Goal: Task Accomplishment & Management: Use online tool/utility

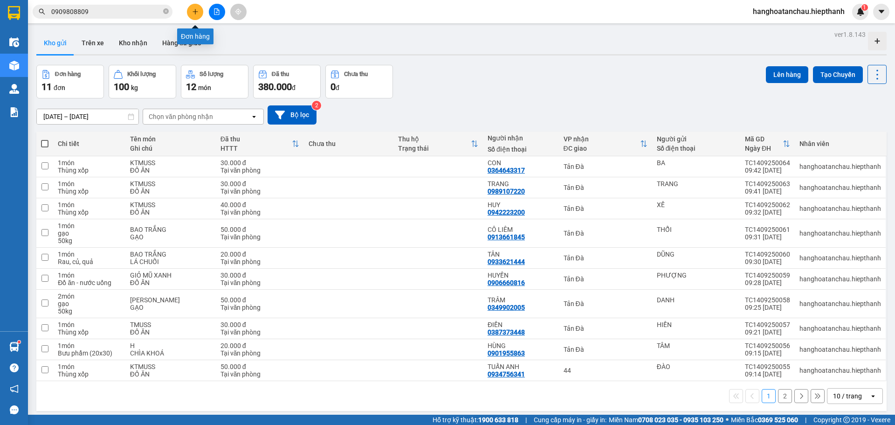
click at [196, 14] on icon "plus" at bounding box center [195, 11] width 7 height 7
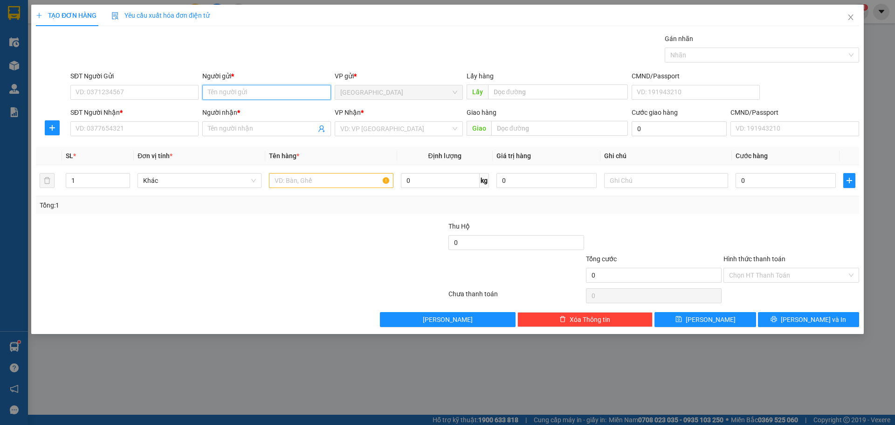
click at [260, 96] on input "Người gửi *" at bounding box center [266, 92] width 128 height 15
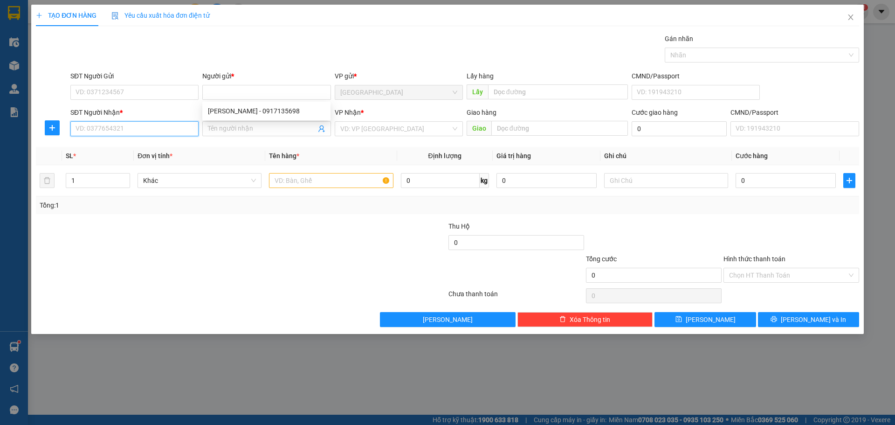
click at [145, 134] on input "SĐT Người Nhận *" at bounding box center [134, 128] width 128 height 15
type input "0373405254"
click at [227, 131] on input "Người nhận *" at bounding box center [262, 128] width 108 height 10
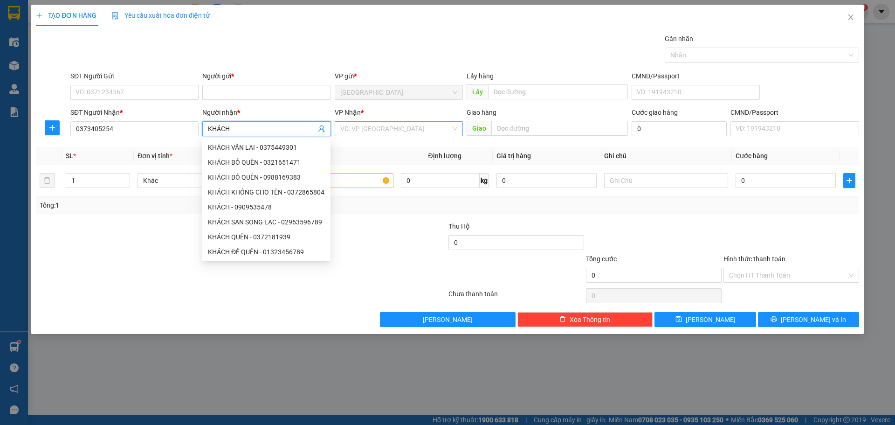
type input "KHÁCH"
click at [354, 125] on input "search" at bounding box center [395, 129] width 110 height 14
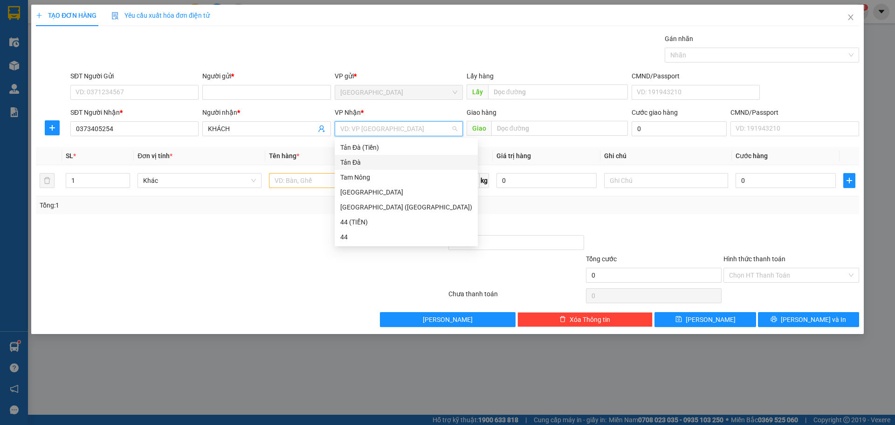
click at [369, 158] on div "Tản Đà" at bounding box center [406, 162] width 132 height 10
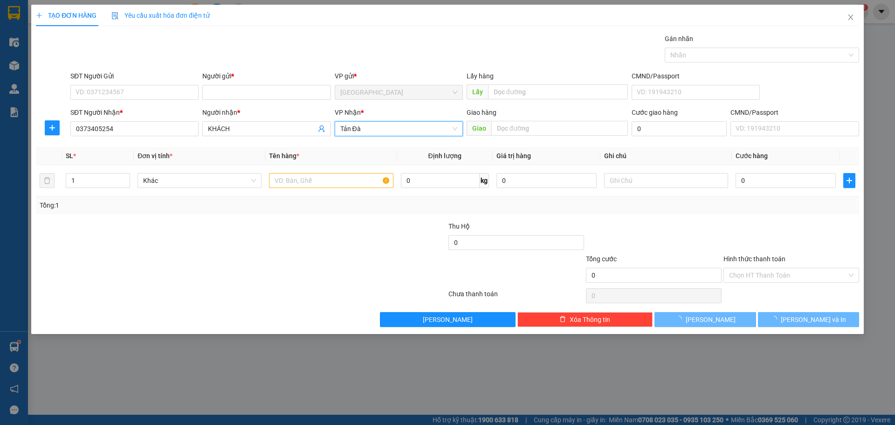
click at [244, 219] on div "Transit Pickup Surcharge Ids Transit Deliver Surcharge Ids Transit Deliver Surc…" at bounding box center [447, 180] width 823 height 293
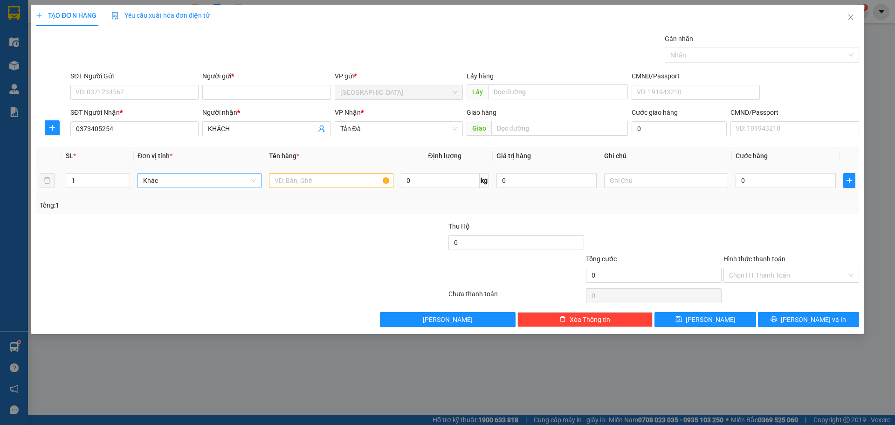
click at [217, 178] on span "Khác" at bounding box center [199, 180] width 113 height 14
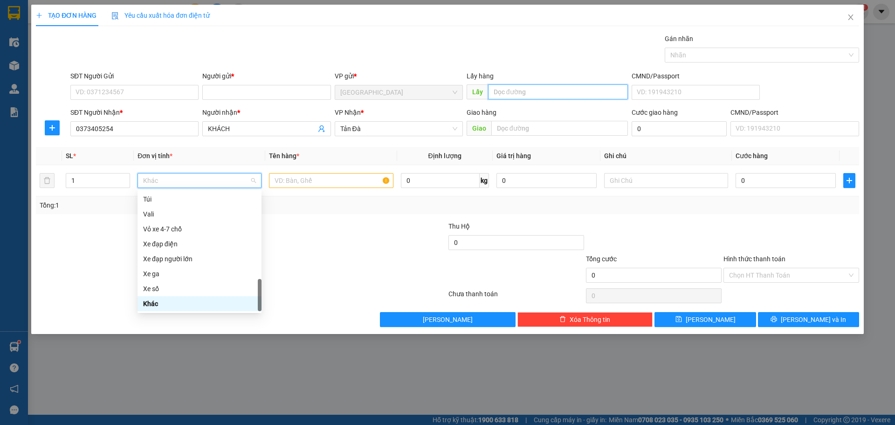
click at [526, 93] on input "text" at bounding box center [558, 91] width 140 height 15
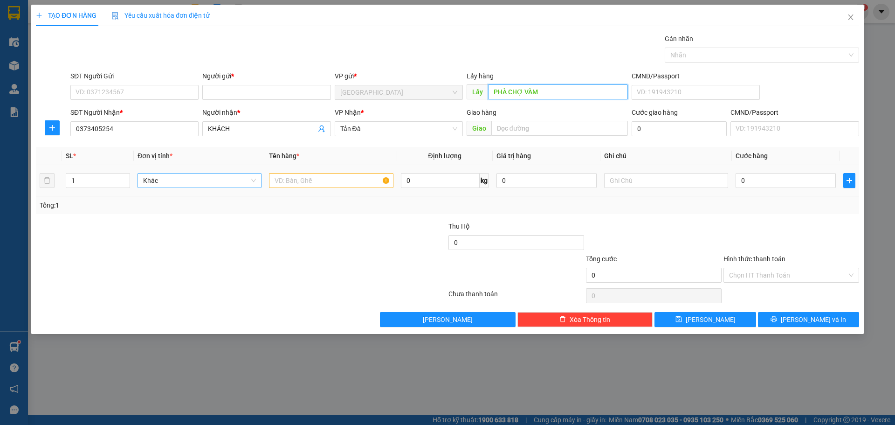
click at [209, 175] on span "Khác" at bounding box center [199, 180] width 113 height 14
type input "PHÀ CHỢ VÀM"
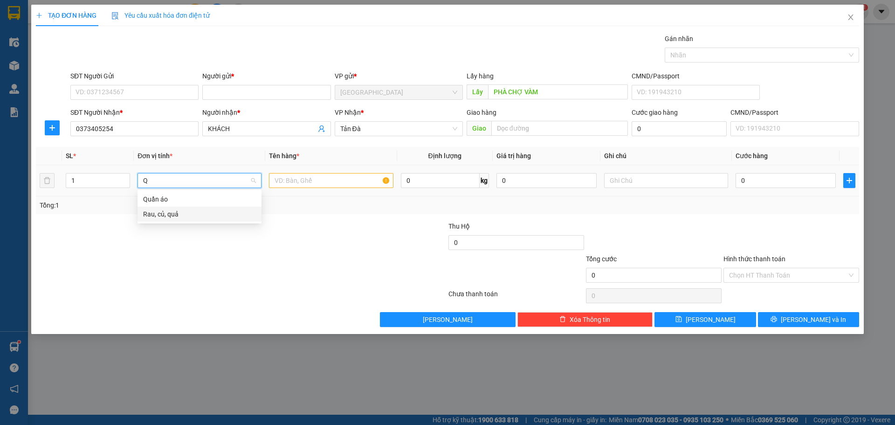
scroll to position [0, 0]
type input "QA"
click at [174, 195] on div "Quần áo" at bounding box center [199, 199] width 113 height 10
click at [326, 179] on input "text" at bounding box center [331, 180] width 124 height 15
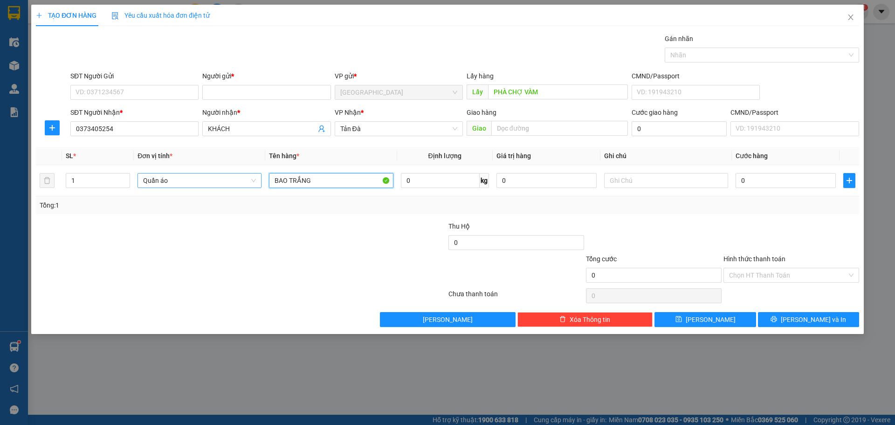
type input "BAO TRẮNG"
click at [624, 226] on div at bounding box center [653, 237] width 137 height 33
click at [652, 186] on input "text" at bounding box center [666, 180] width 124 height 15
type input "TẢN ĐÀ THU BAGA"
click at [679, 216] on div "Transit Pickup Surcharge Ids Transit Deliver Surcharge Ids Transit Deliver Surc…" at bounding box center [447, 180] width 823 height 293
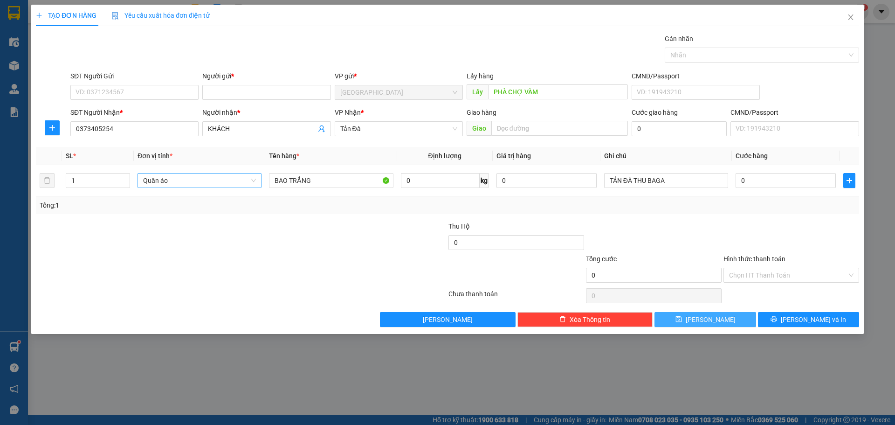
click at [703, 321] on button "[PERSON_NAME]" at bounding box center [704, 319] width 101 height 15
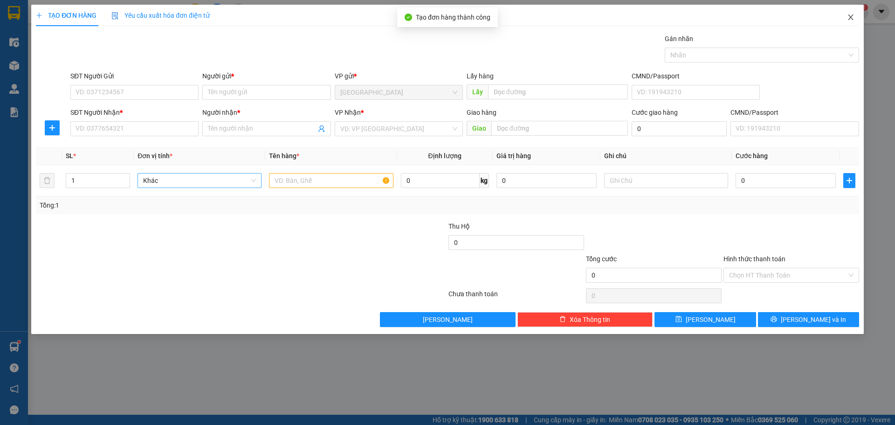
click at [845, 25] on span "Close" at bounding box center [850, 18] width 26 height 26
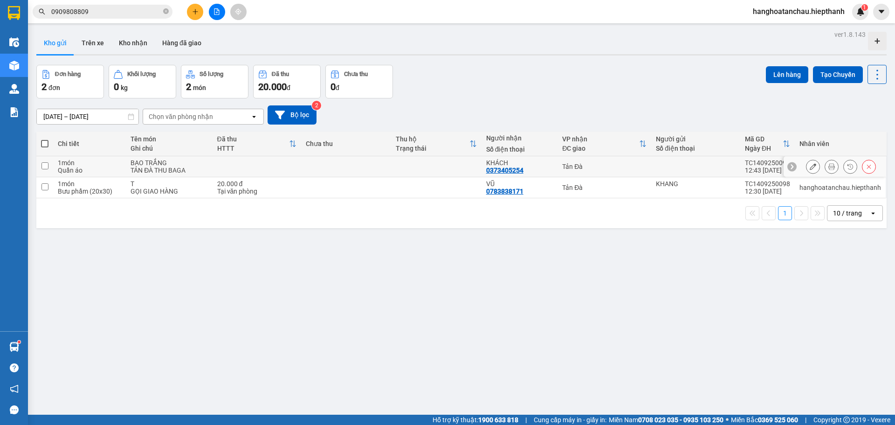
click at [382, 160] on td at bounding box center [346, 166] width 90 height 21
checkbox input "true"
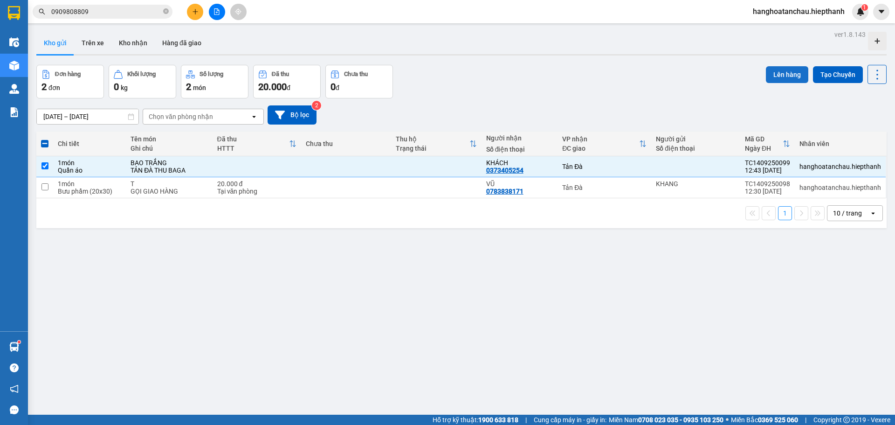
click at [782, 77] on button "Lên hàng" at bounding box center [787, 74] width 42 height 17
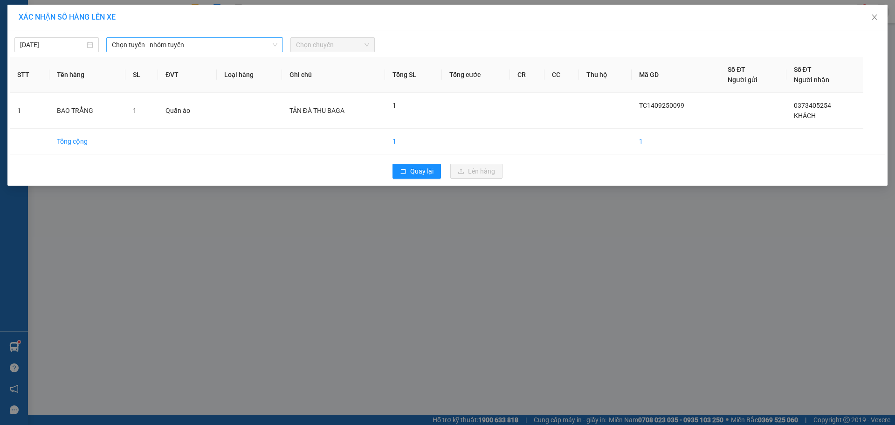
click at [152, 47] on span "Chọn tuyến - nhóm tuyến" at bounding box center [194, 45] width 165 height 14
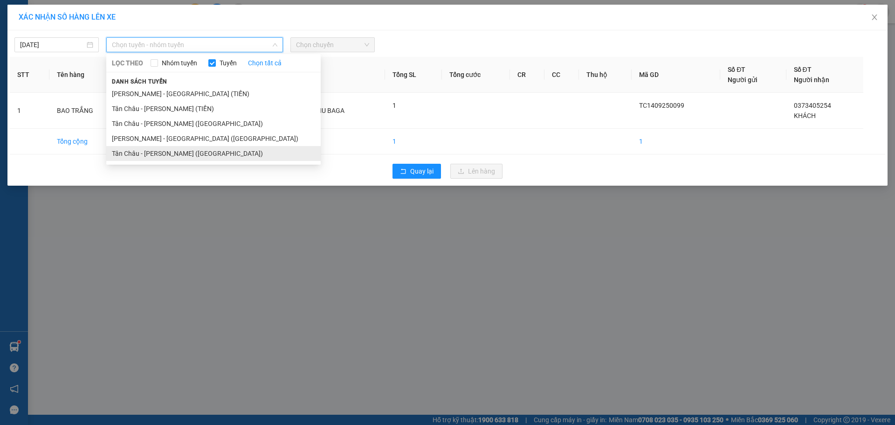
click at [151, 150] on li "Tân Châu - [PERSON_NAME] ([GEOGRAPHIC_DATA])" at bounding box center [213, 153] width 214 height 15
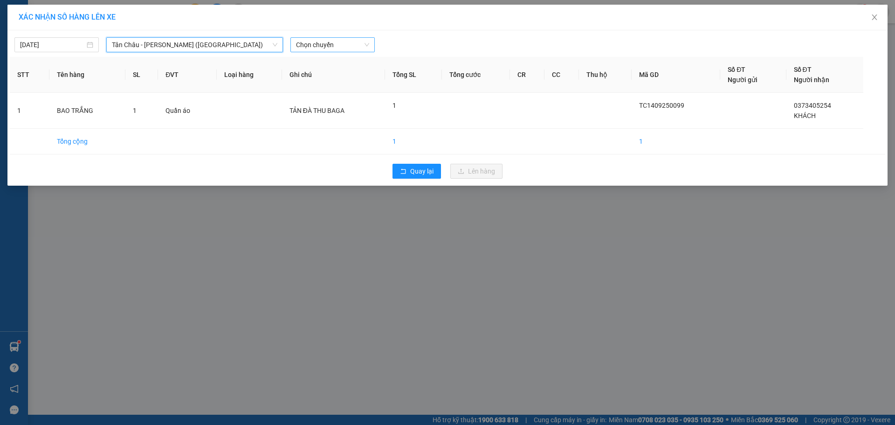
click at [357, 42] on span "Chọn chuyến" at bounding box center [332, 45] width 73 height 14
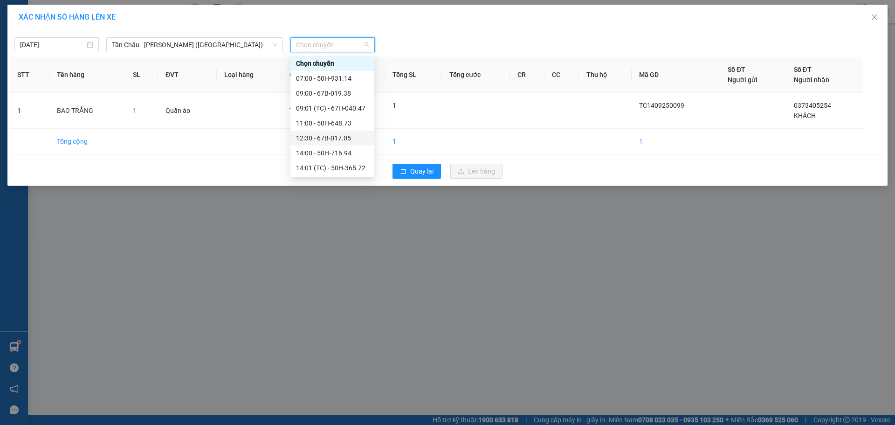
click at [327, 137] on div "12:30 - 67B-017.05" at bounding box center [332, 138] width 73 height 10
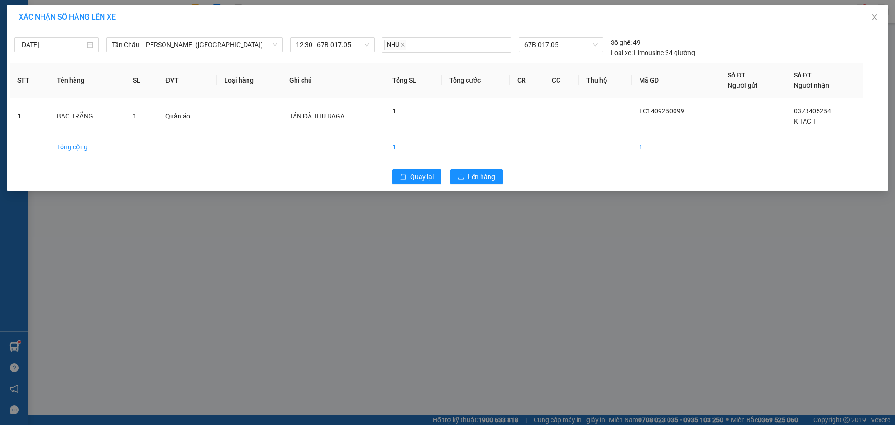
click at [323, 176] on div "Quay lại Lên hàng" at bounding box center [447, 176] width 875 height 24
click at [470, 181] on span "Lên hàng" at bounding box center [481, 176] width 27 height 10
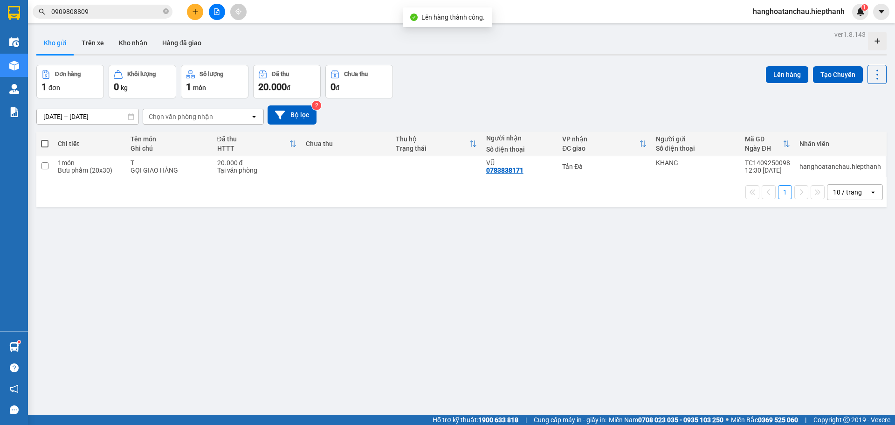
click at [481, 82] on div "Đơn hàng 1 đơn Khối lượng 0 kg Số lượng 1 món Đã thu 20.000 đ Chưa thu 0 đ Lên …" at bounding box center [461, 82] width 850 height 34
click at [443, 82] on div "Đơn hàng 1 đơn Khối lượng 0 kg Số lượng 1 món Đã thu 20.000 đ Chưa thu 0 đ Lên …" at bounding box center [461, 82] width 850 height 34
